Goal: Use online tool/utility: Utilize a website feature to perform a specific function

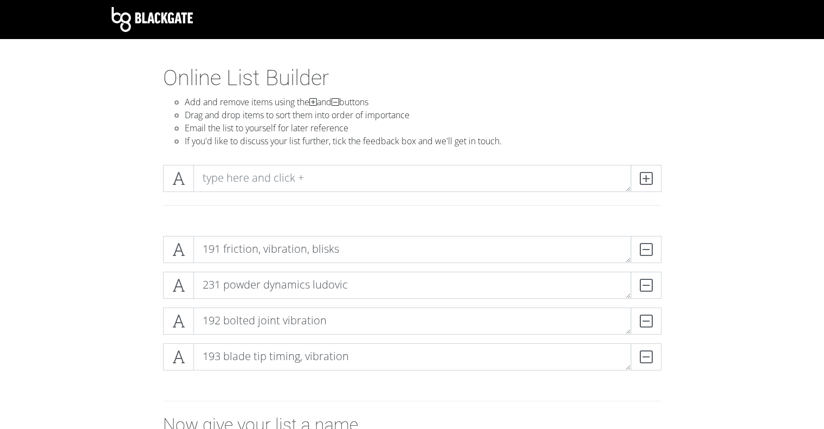
click at [282, 213] on div at bounding box center [412, 209] width 515 height 18
click at [410, 349] on textarea "193 blade tip timing, vibration" at bounding box center [412, 356] width 438 height 27
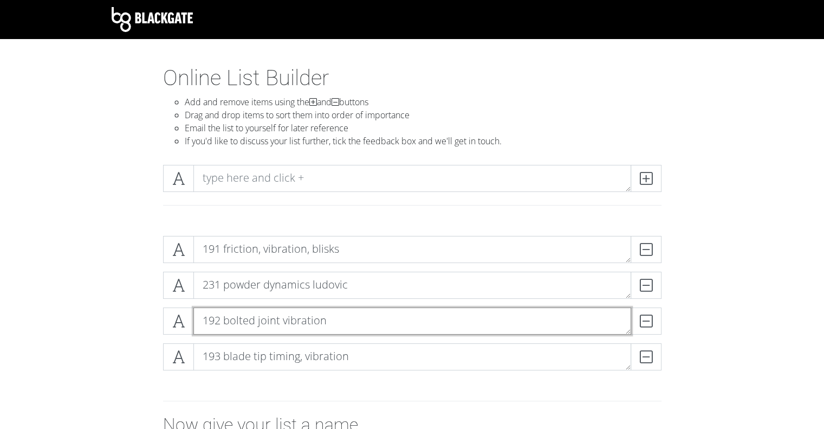
click at [375, 320] on textarea "192 bolted joint vibration" at bounding box center [412, 320] width 438 height 27
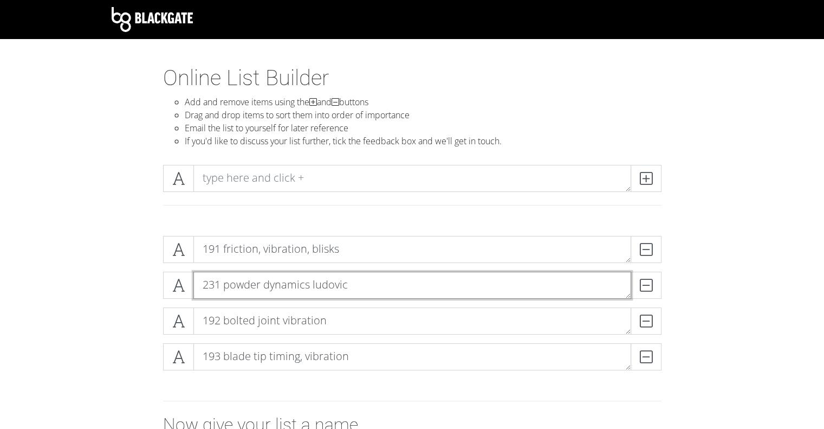
click at [397, 276] on textarea "231 powder dynamics ludovic" at bounding box center [412, 284] width 438 height 27
type textarea "231 powder dynamics ludovic"
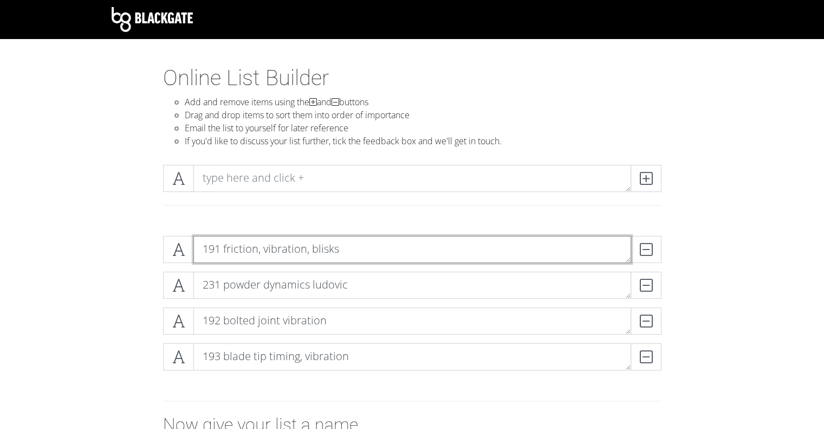
click at [438, 253] on textarea "191 friction, vibration, blisks" at bounding box center [412, 249] width 438 height 27
type textarea "191 friction, vibration, blisks +"
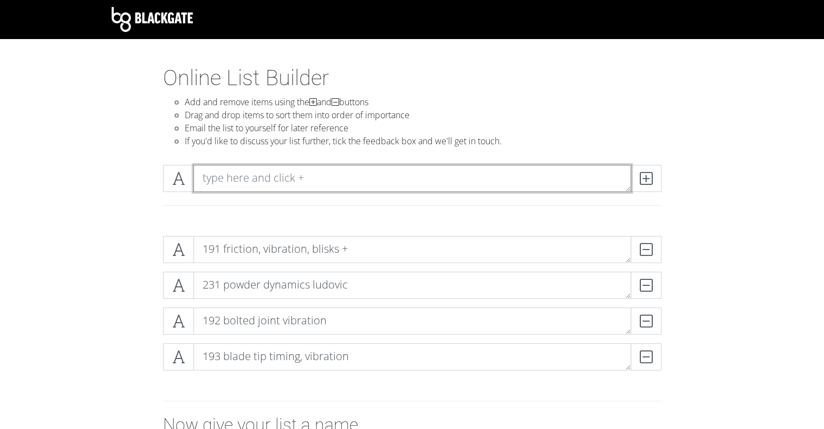
click at [349, 175] on textarea at bounding box center [412, 178] width 438 height 27
paste textarea "[URL][DOMAIN_NAME][US_VEHICLE_IDENTIFICATION_NUMBER]"
type textarea "[URL][DOMAIN_NAME][US_VEHICLE_IDENTIFICATION_NUMBER]"
type textarea "233 Puffed air +"
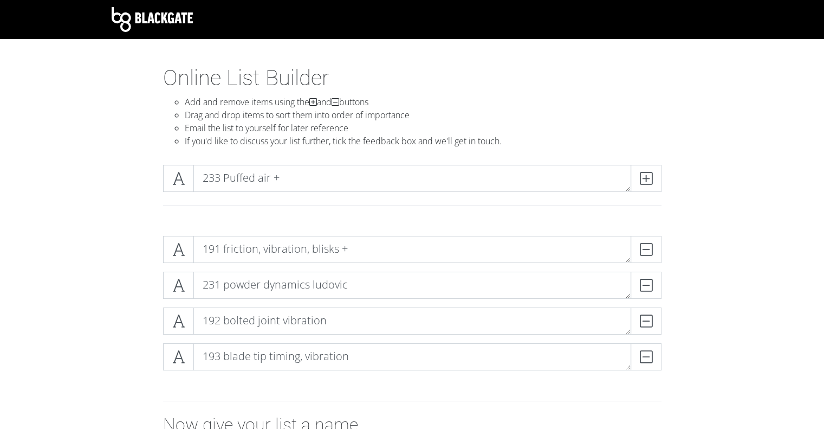
click at [655, 181] on span at bounding box center [646, 178] width 31 height 27
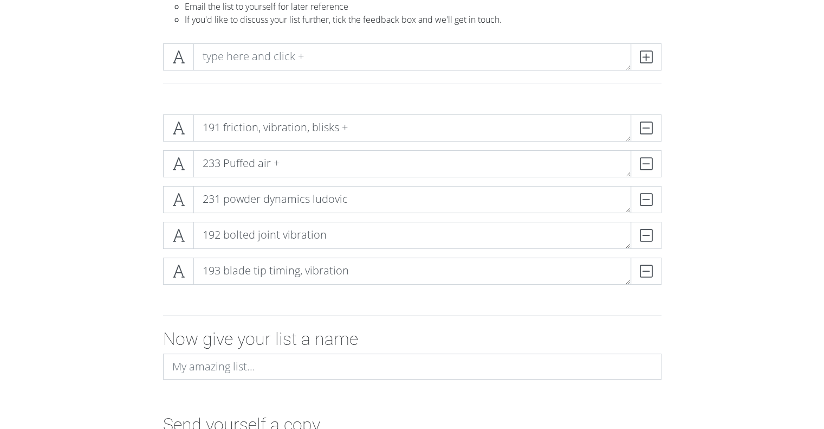
scroll to position [144, 0]
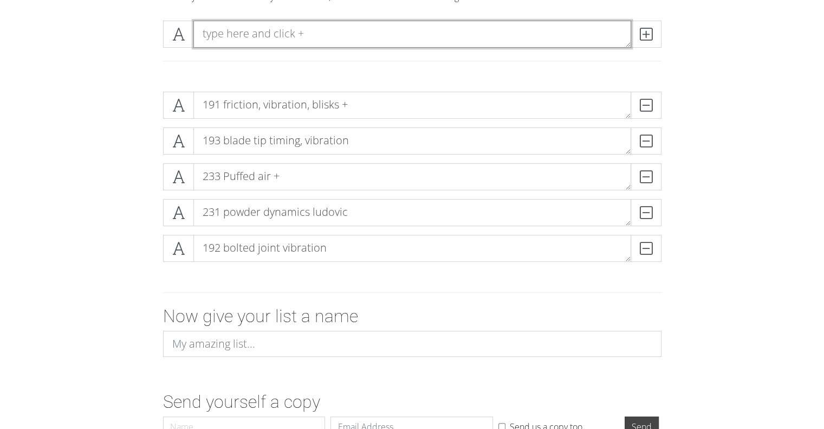
click at [310, 24] on textarea at bounding box center [412, 34] width 438 height 27
click at [201, 30] on textarea "Inerters" at bounding box center [412, 34] width 438 height 27
click at [311, 32] on textarea "234 Inerters" at bounding box center [412, 34] width 438 height 27
type textarea "234 Inerters [PERSON_NAME]"
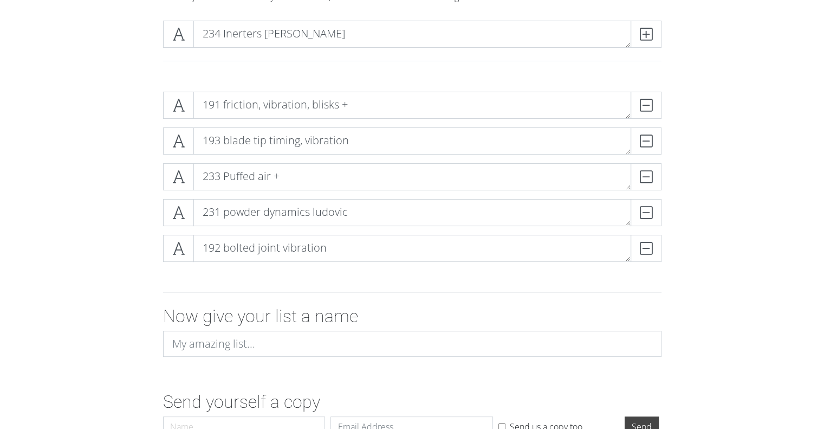
click at [650, 36] on icon at bounding box center [646, 34] width 12 height 11
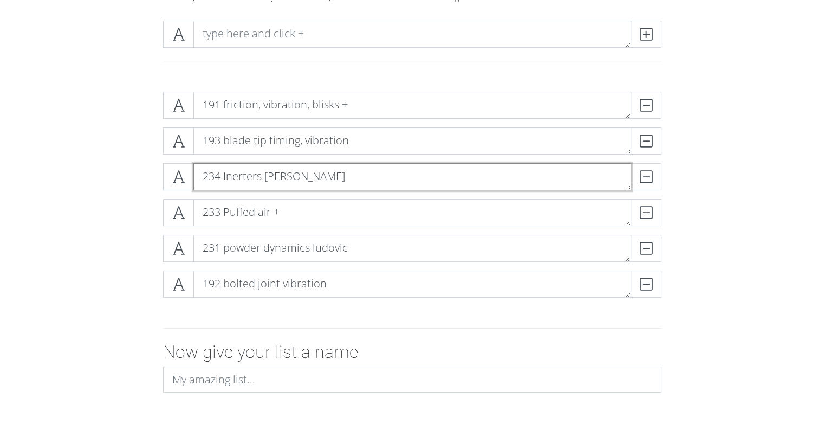
click at [371, 173] on textarea "234 Inerters [PERSON_NAME]" at bounding box center [412, 176] width 438 height 27
type textarea "234 Inerters [PERSON_NAME] +"
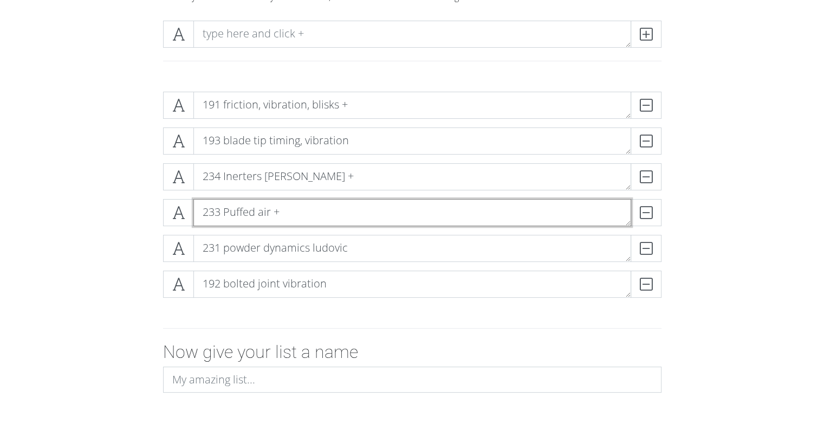
click at [274, 207] on textarea "233 Puffed air +" at bounding box center [412, 212] width 438 height 27
type textarea "233 Puffed air [PERSON_NAME] +"
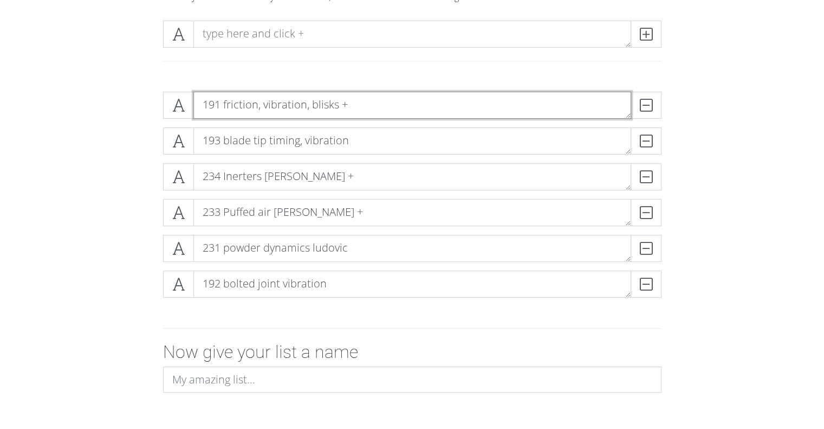
drag, startPoint x: 337, startPoint y: 102, endPoint x: 392, endPoint y: 99, distance: 54.3
click at [337, 102] on textarea "191 friction, vibration, blisks +" at bounding box center [412, 105] width 438 height 27
type textarea "191 friction, vibration, blisks, Cristoph +"
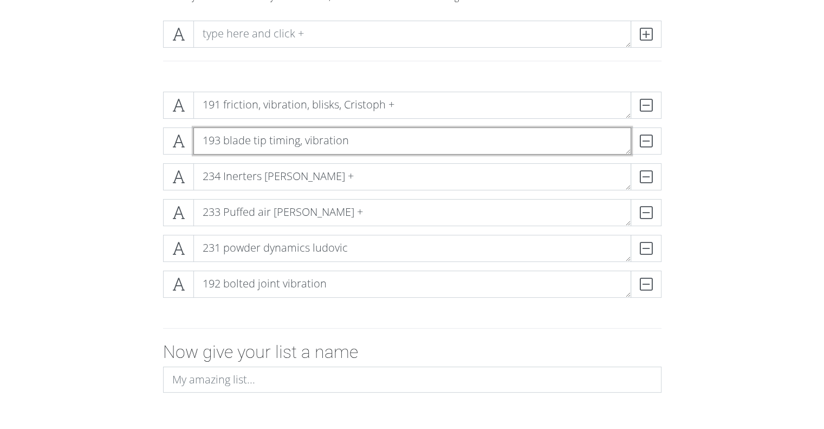
click at [365, 138] on textarea "193 blade tip timing, vibration" at bounding box center [412, 140] width 438 height 27
type textarea "193 blade tip timing, vibration, [PERSON_NAME]"
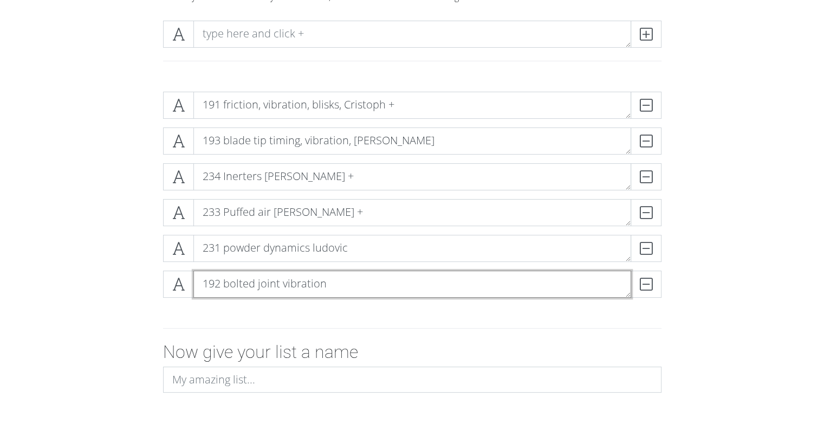
click at [372, 272] on textarea "192 bolted joint vibration" at bounding box center [412, 283] width 438 height 27
type textarea "192 bolted joint vibration, [PERSON_NAME]"
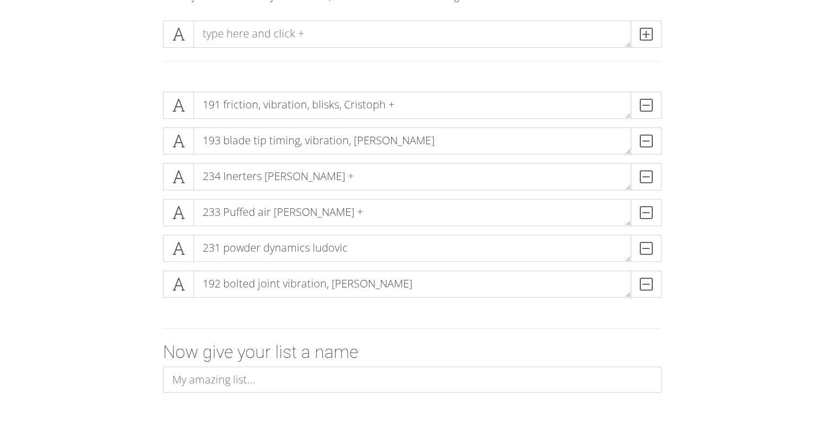
click at [115, 282] on div "191 friction, vibration, blisks, [PERSON_NAME] + DELETE 193 blade tip timing, v…" at bounding box center [412, 199] width 618 height 232
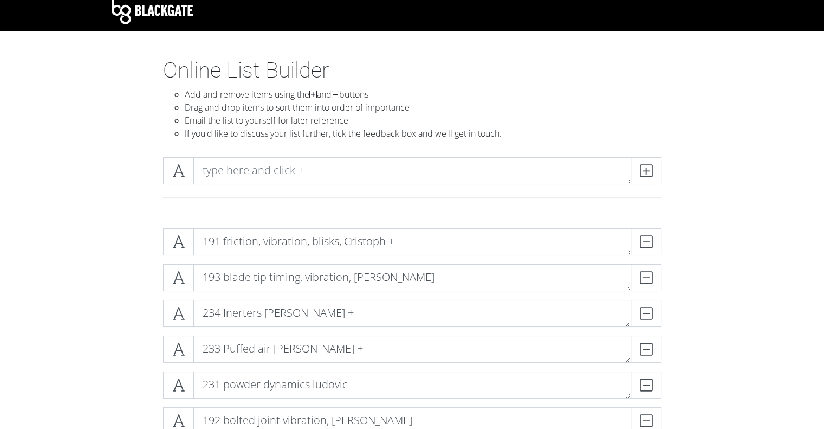
scroll to position [0, 0]
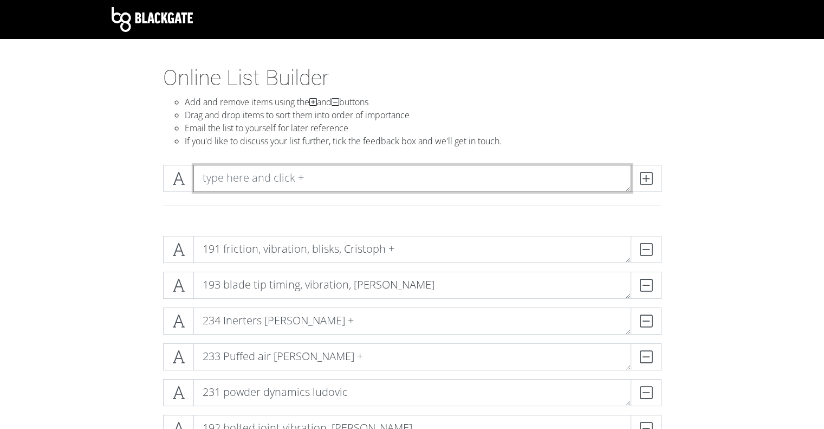
click at [264, 172] on textarea at bounding box center [412, 178] width 438 height 27
type textarea "255 [PERSON_NAME] rubbing makes noise"
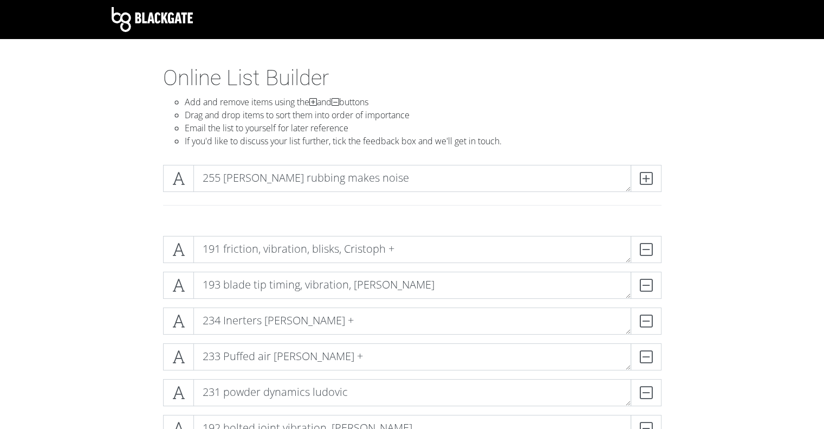
click at [649, 189] on span at bounding box center [646, 178] width 31 height 27
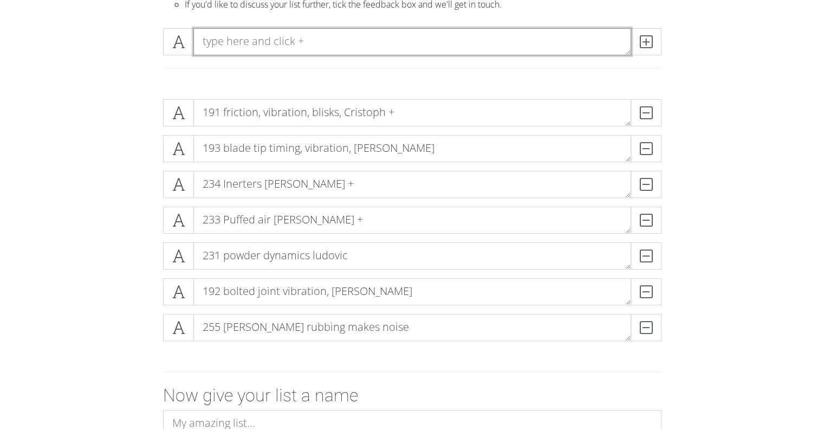
scroll to position [144, 0]
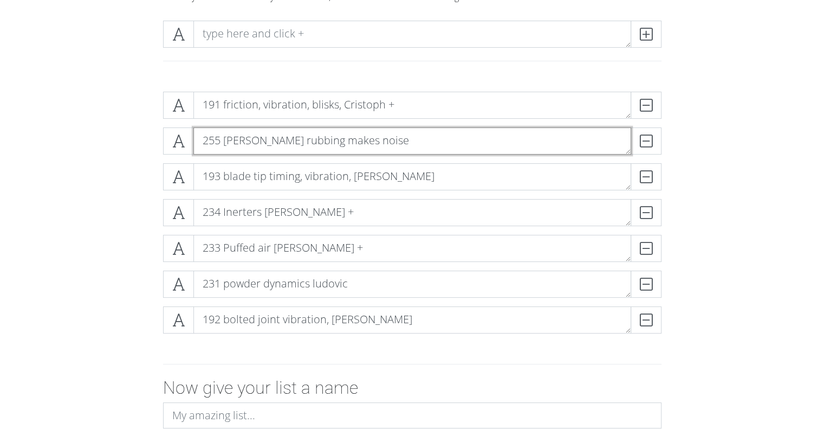
click at [431, 139] on textarea "255 [PERSON_NAME] rubbing makes noise" at bounding box center [412, 140] width 438 height 27
type textarea "255 [PERSON_NAME] rubbing makes noise +"
click at [721, 173] on form "191 friction, vibration, blisks, [PERSON_NAME] + DELETE 255 [PERSON_NAME] rubbi…" at bounding box center [412, 298] width 824 height 430
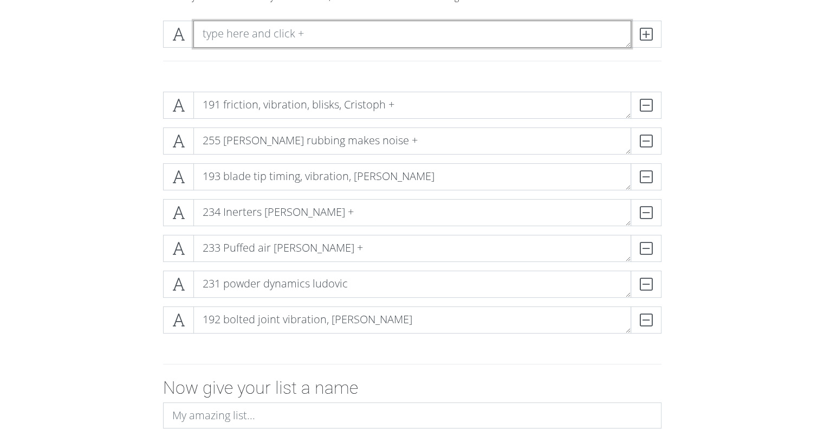
click at [254, 39] on textarea at bounding box center [412, 34] width 438 height 27
paste textarea "The effcts of laser surface texturing on machine performance"
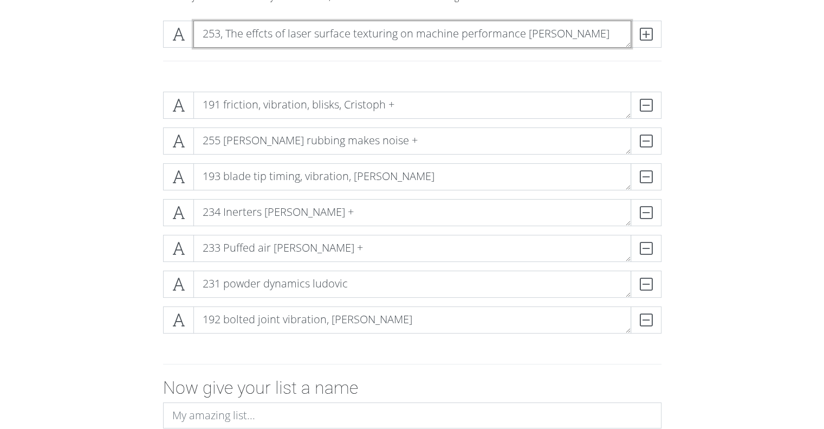
type textarea "253, The effcts of laser surface texturing on machine performance [PERSON_NAME]"
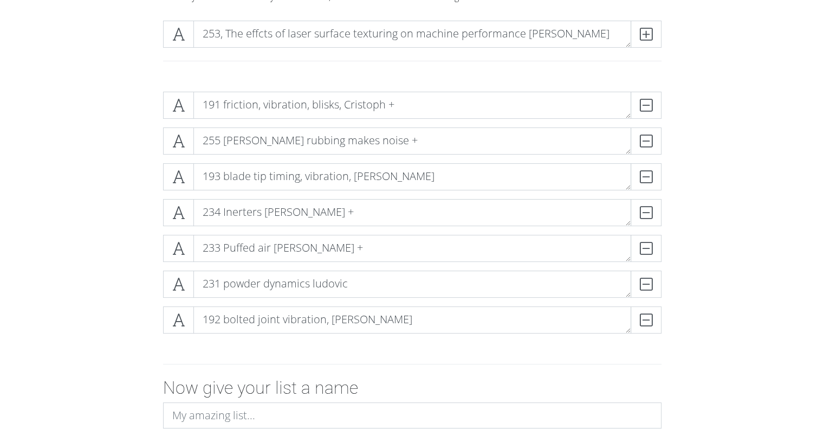
click at [644, 39] on icon at bounding box center [646, 34] width 12 height 11
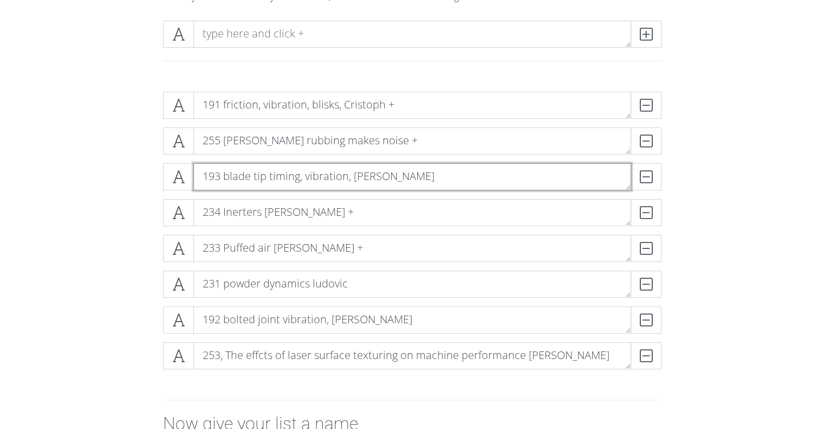
click at [267, 182] on textarea "193 blade tip timing, vibration, [PERSON_NAME]" at bounding box center [412, 176] width 438 height 27
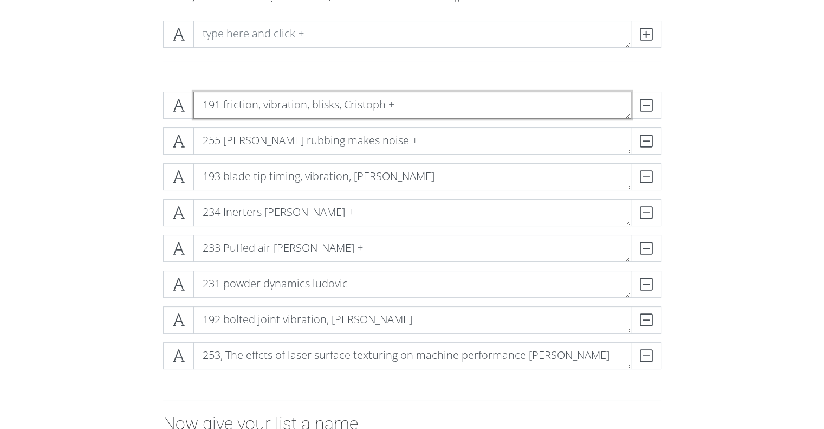
drag, startPoint x: 247, startPoint y: 106, endPoint x: 332, endPoint y: 103, distance: 85.1
click at [332, 103] on textarea "191 friction, vibration, blisks, Cristoph +" at bounding box center [412, 105] width 438 height 27
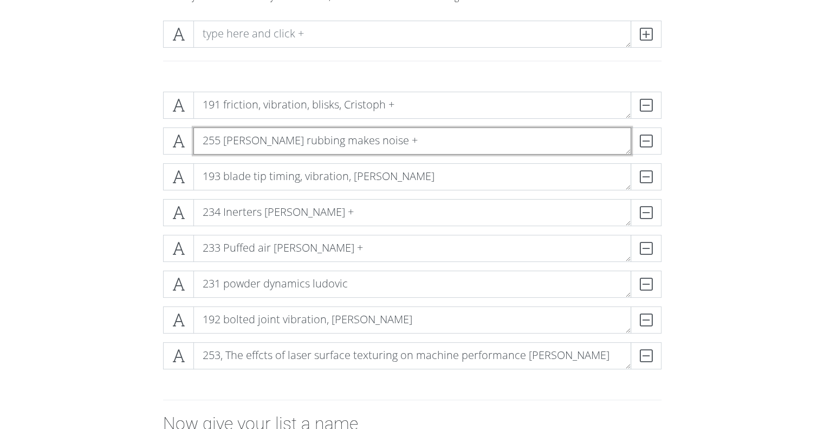
drag, startPoint x: 221, startPoint y: 145, endPoint x: 331, endPoint y: 146, distance: 110.0
click at [331, 146] on textarea "255 [PERSON_NAME] rubbing makes noise +" at bounding box center [412, 140] width 438 height 27
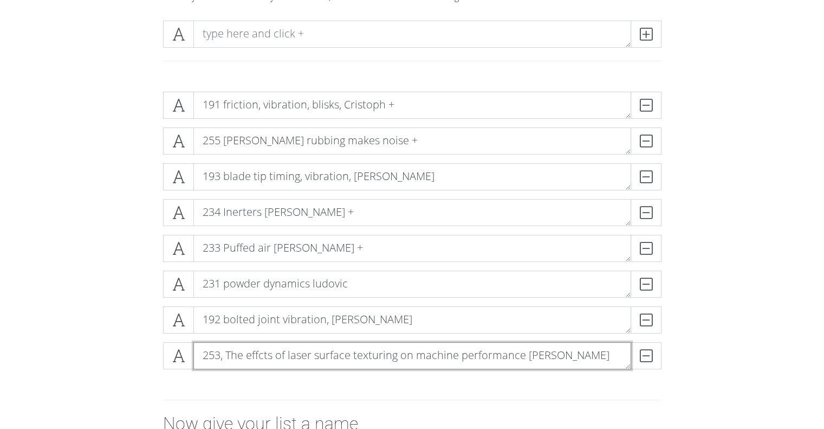
drag, startPoint x: 286, startPoint y: 360, endPoint x: 387, endPoint y: 359, distance: 101.3
click at [386, 359] on textarea "253, The effcts of laser surface texturing on machine performance [PERSON_NAME]" at bounding box center [412, 355] width 438 height 27
click at [391, 359] on textarea "253, The effcts of laser surface texturing on machine performance [PERSON_NAME]" at bounding box center [412, 355] width 438 height 27
